Goal: Transaction & Acquisition: Purchase product/service

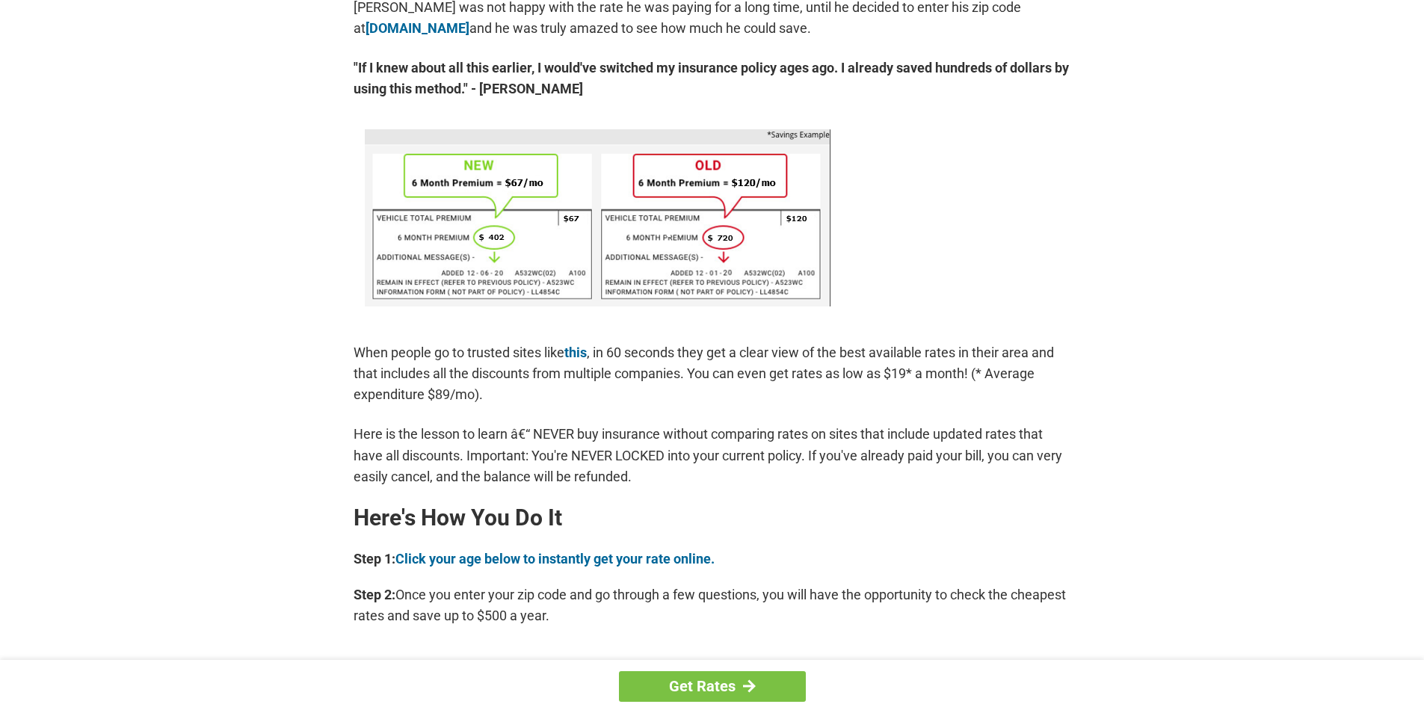
scroll to position [897, 0]
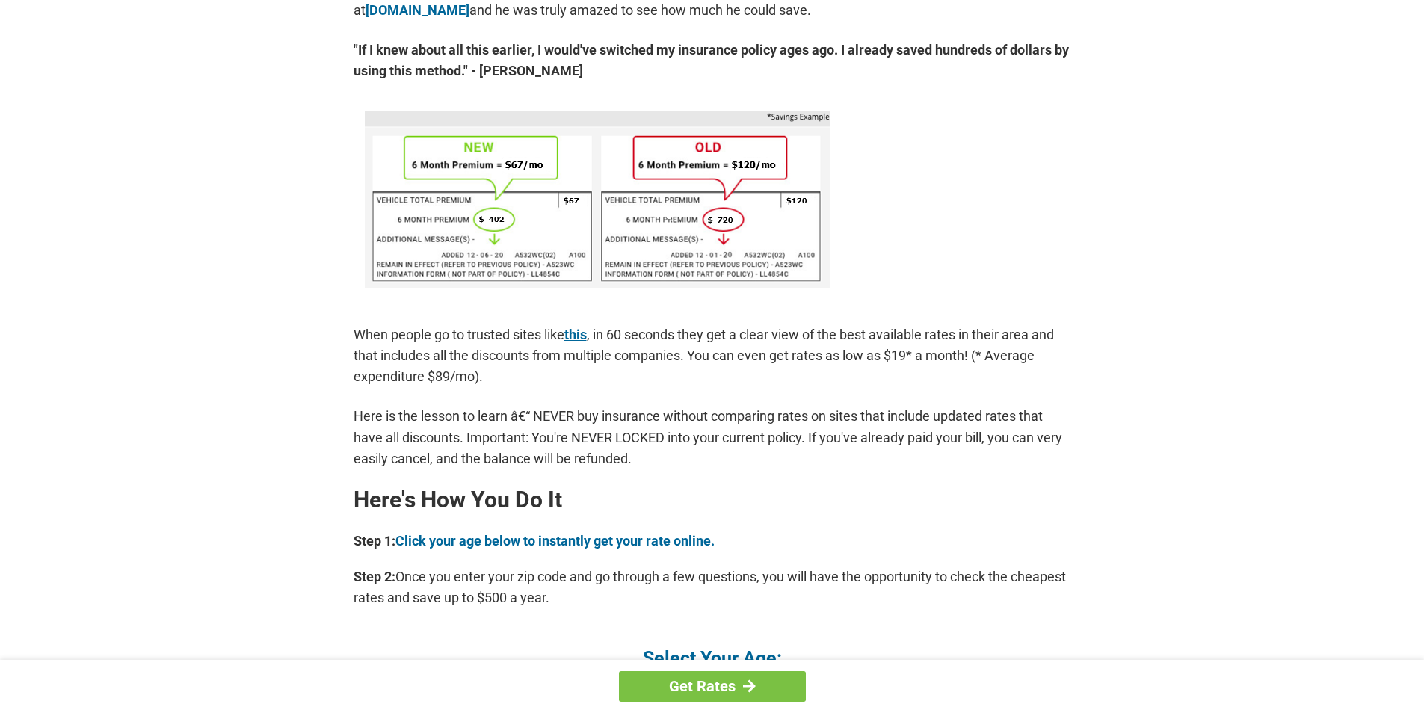
click at [575, 335] on link "this" at bounding box center [575, 335] width 22 height 16
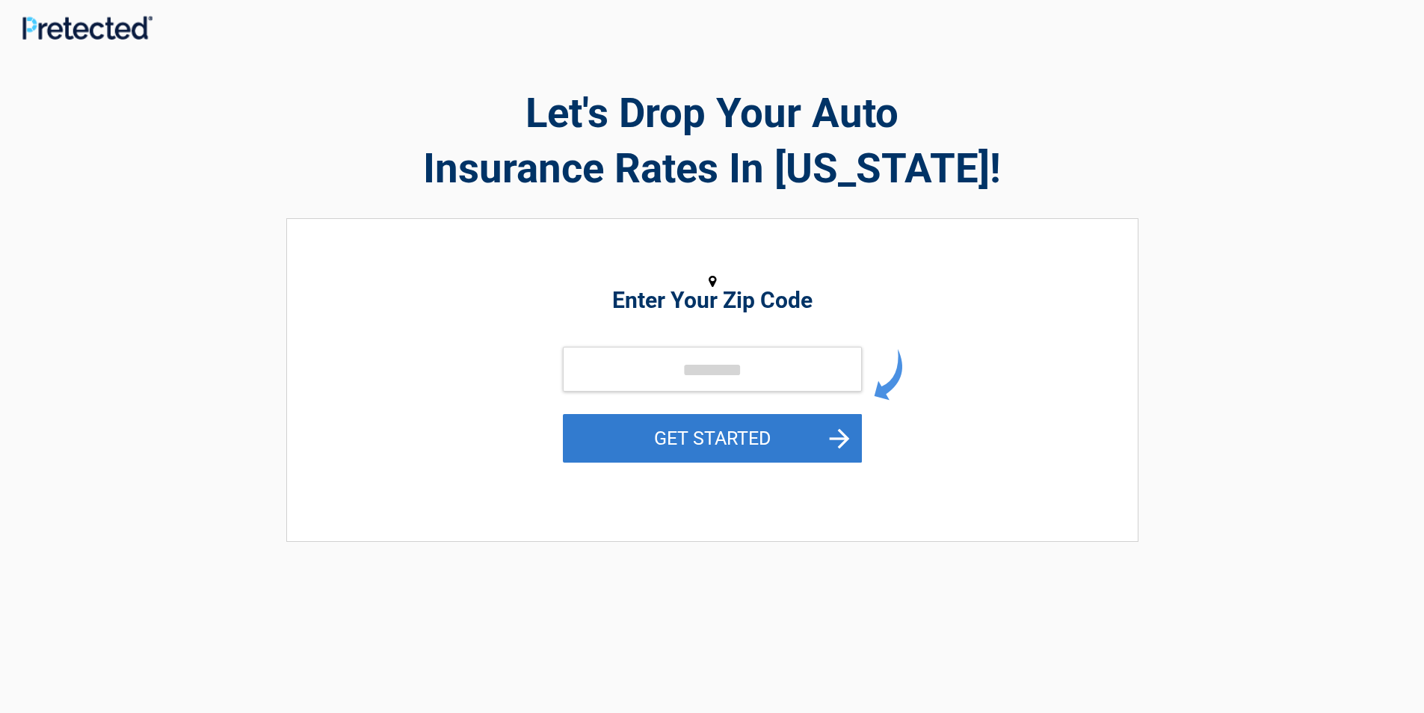
click at [700, 454] on button "GET STARTED" at bounding box center [712, 438] width 299 height 49
click at [717, 436] on button "GET STARTED" at bounding box center [712, 438] width 299 height 49
click at [626, 427] on button "GET STARTED" at bounding box center [712, 438] width 299 height 49
